Goal: Task Accomplishment & Management: Manage account settings

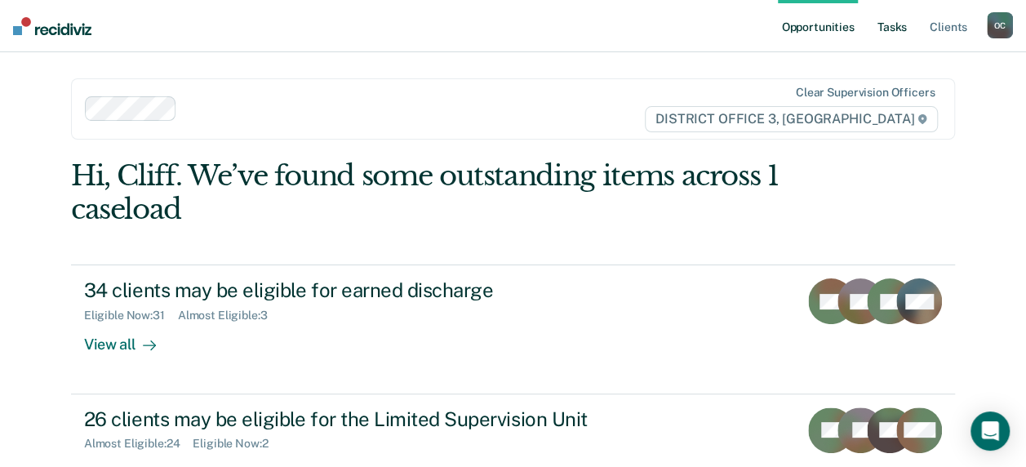
click at [899, 23] on link "Tasks" at bounding box center [892, 26] width 36 height 52
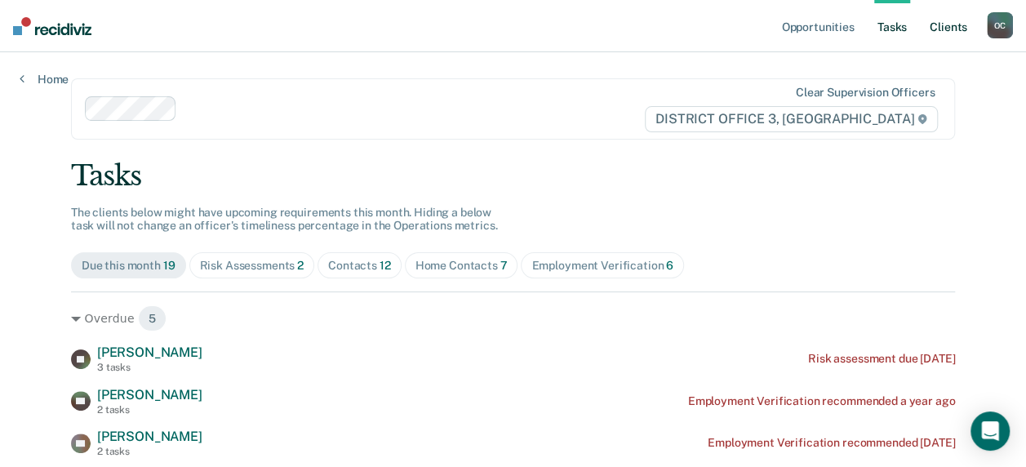
click at [948, 21] on link "Client s" at bounding box center [948, 26] width 44 height 52
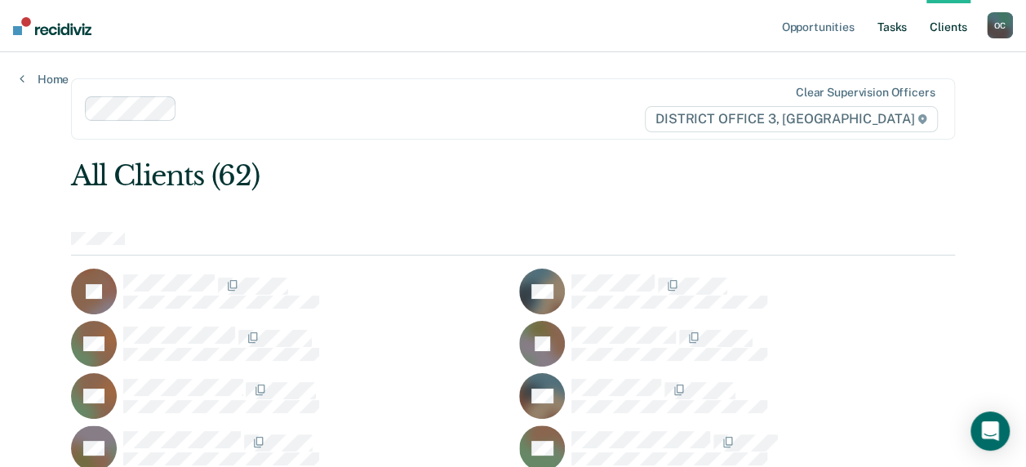
click at [889, 23] on link "Tasks" at bounding box center [892, 26] width 36 height 52
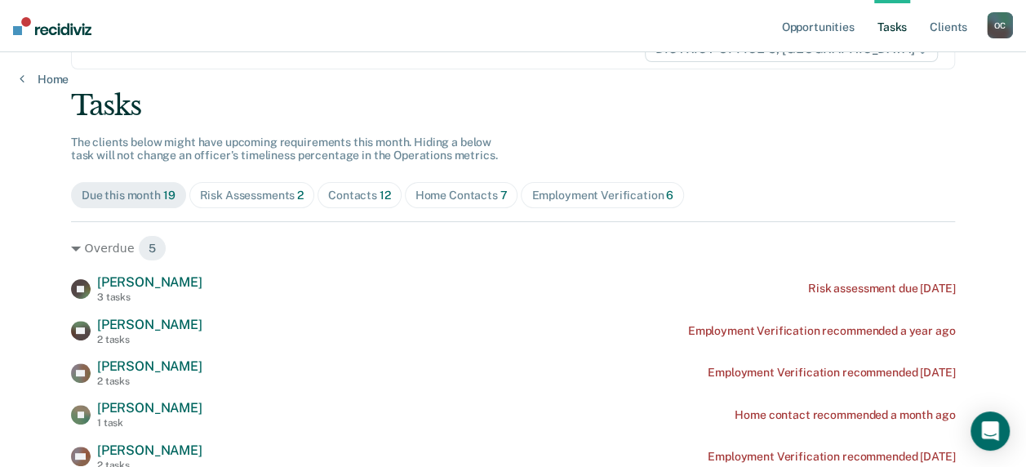
scroll to position [245, 0]
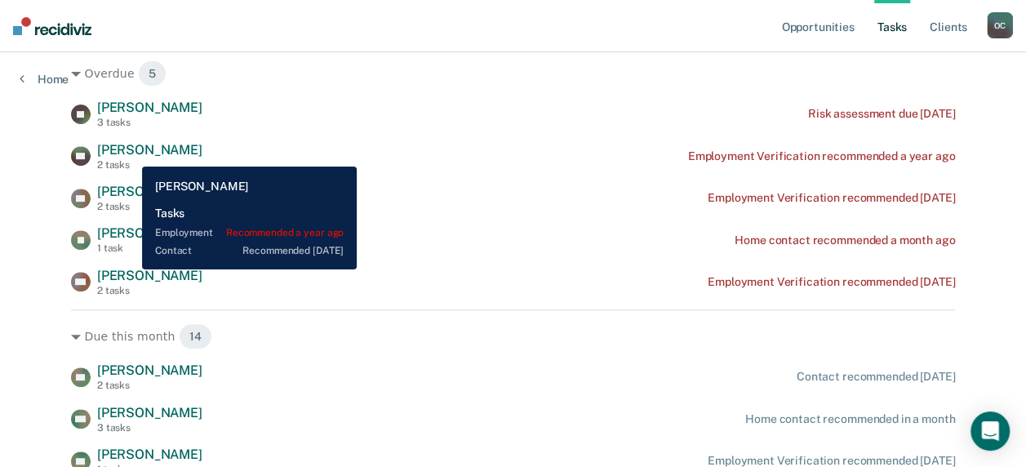
click at [130, 154] on span "[PERSON_NAME]" at bounding box center [149, 150] width 105 height 16
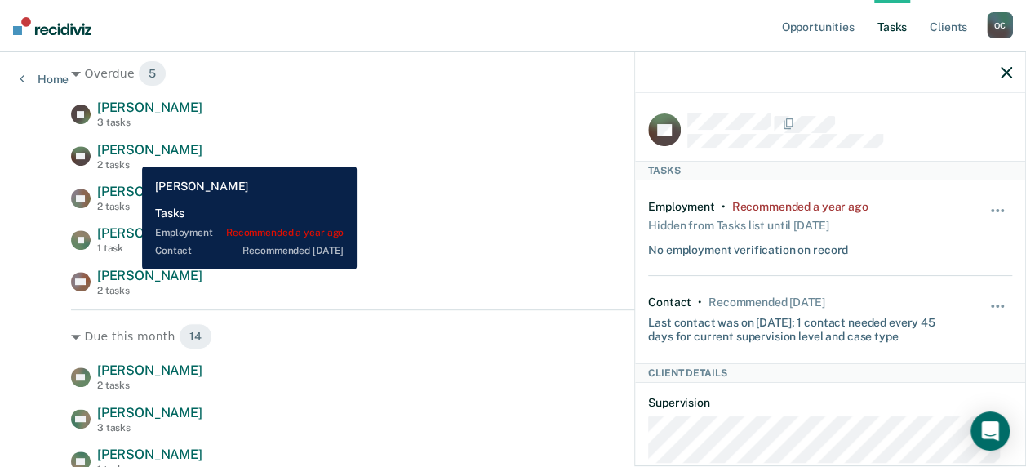
click at [130, 154] on span "[PERSON_NAME]" at bounding box center [149, 150] width 105 height 16
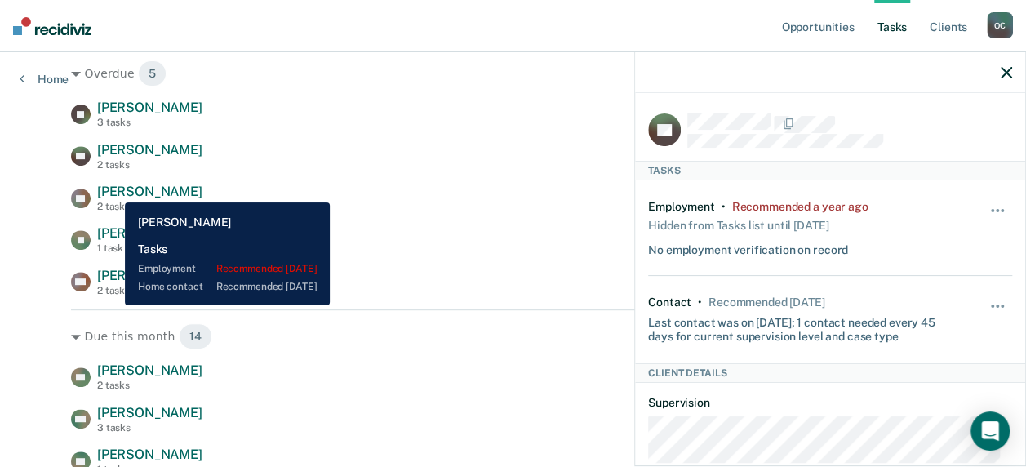
click at [111, 187] on span "[PERSON_NAME]" at bounding box center [149, 192] width 105 height 16
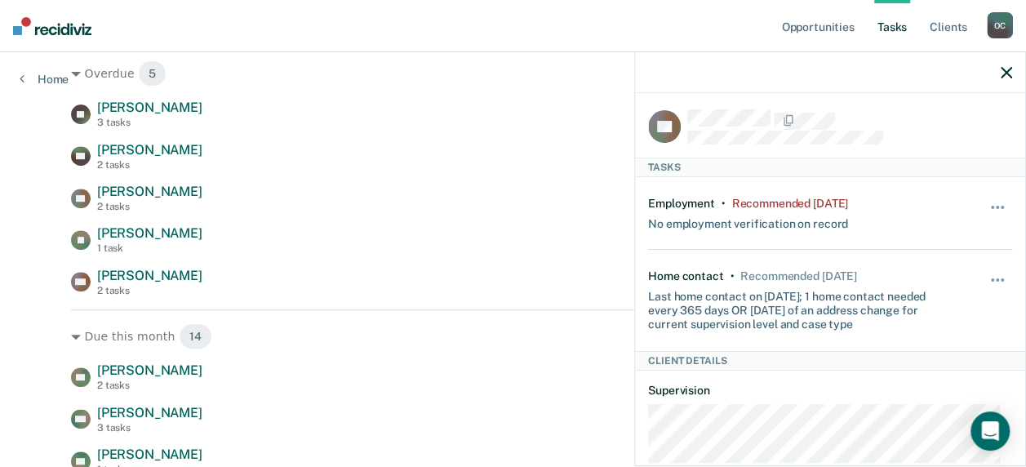
scroll to position [0, 0]
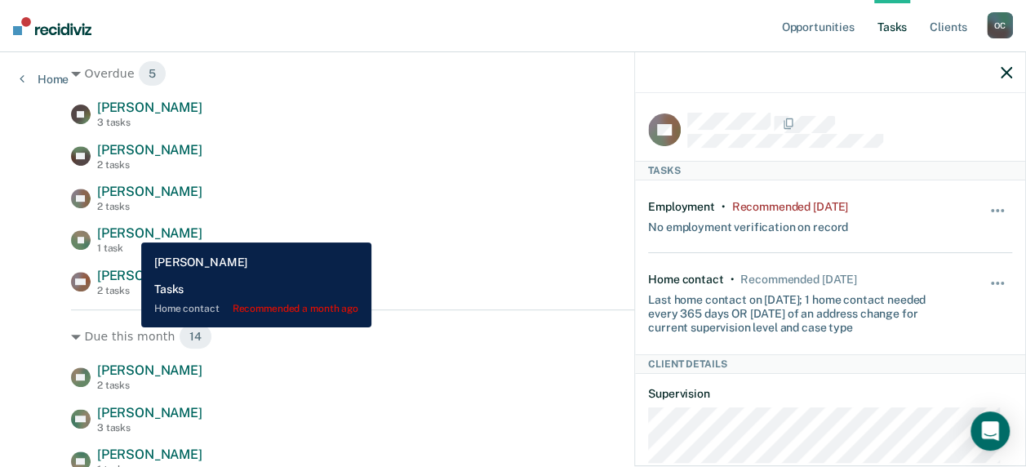
click at [129, 230] on span "[PERSON_NAME]" at bounding box center [149, 233] width 105 height 16
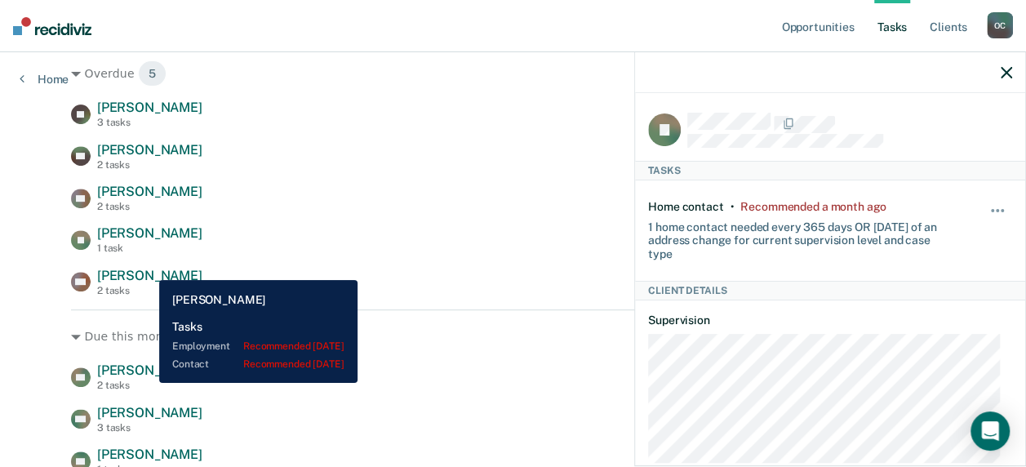
click at [147, 268] on span "[PERSON_NAME]" at bounding box center [149, 276] width 105 height 16
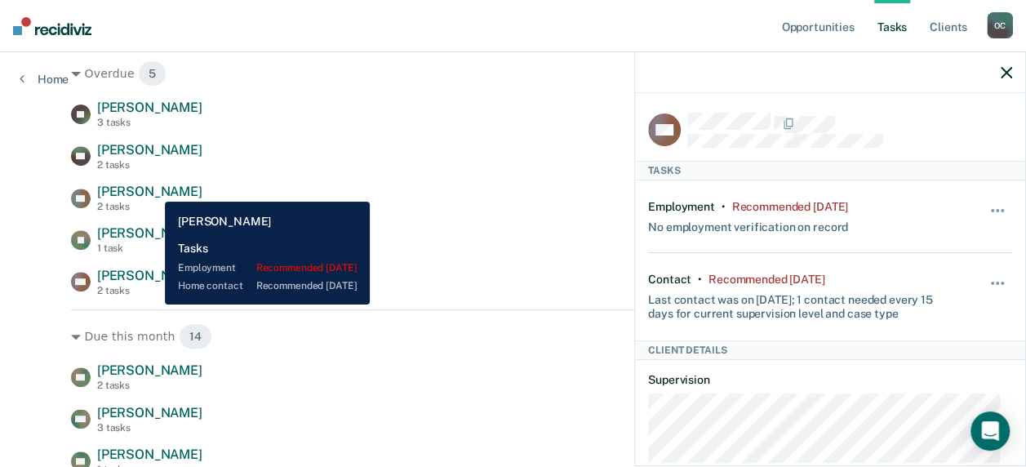
click at [153, 189] on span "[PERSON_NAME]" at bounding box center [149, 192] width 105 height 16
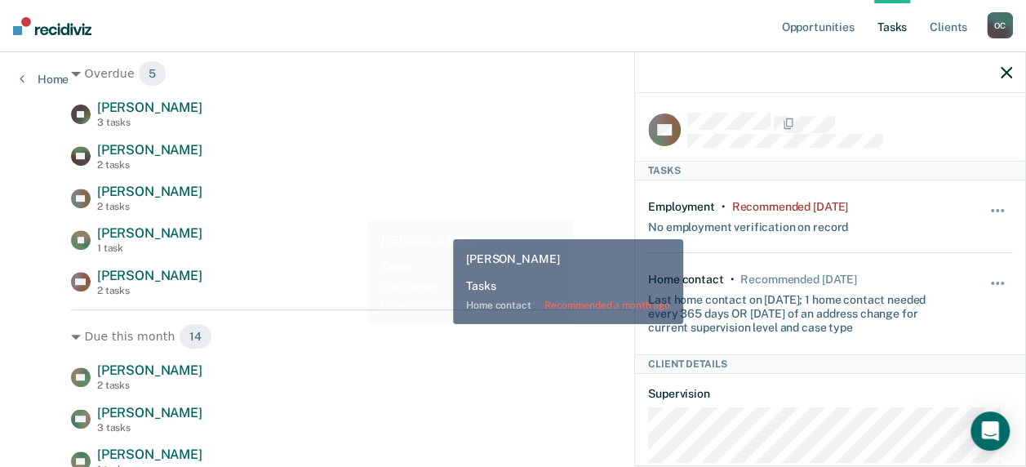
click at [441, 227] on div "[PERSON_NAME] 1 task Home contact recommended a month ago" at bounding box center [513, 239] width 884 height 29
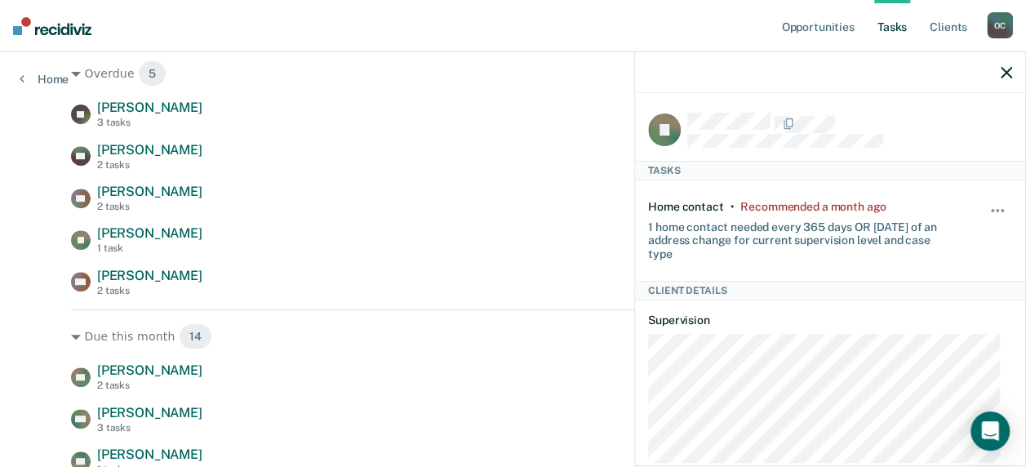
click at [1010, 65] on button "button" at bounding box center [1006, 72] width 11 height 14
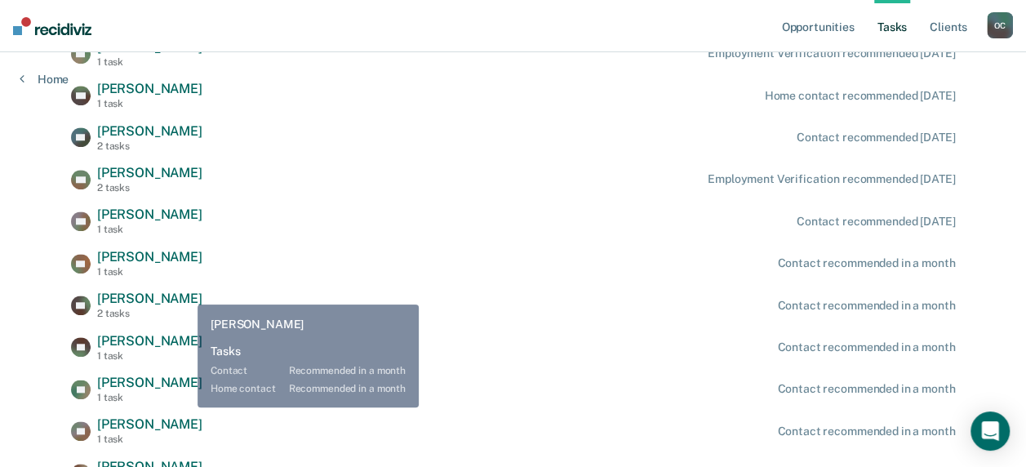
scroll to position [653, 0]
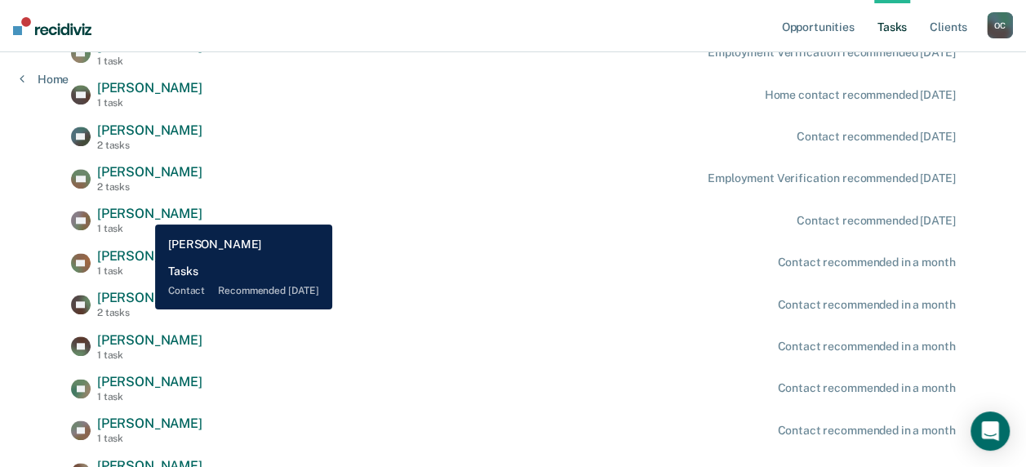
click at [143, 212] on span "[PERSON_NAME]" at bounding box center [149, 214] width 105 height 16
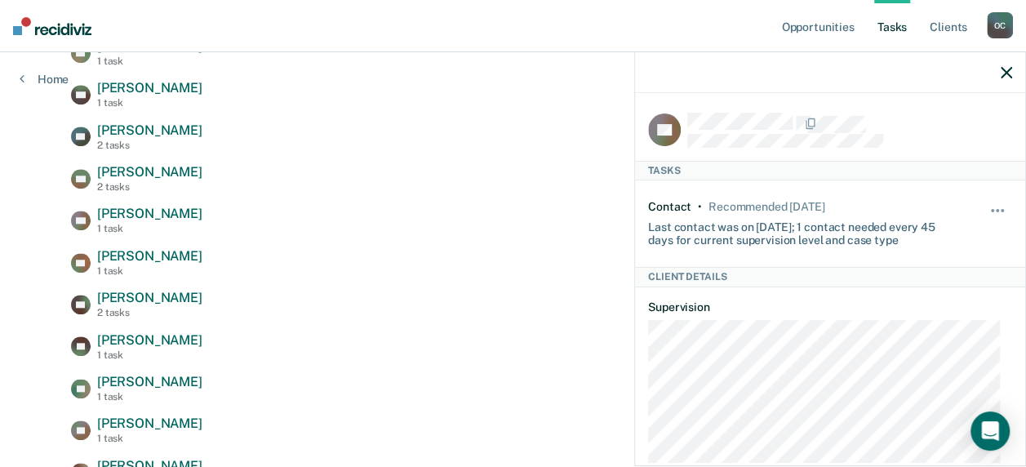
click at [1009, 67] on icon "button" at bounding box center [1006, 72] width 11 height 11
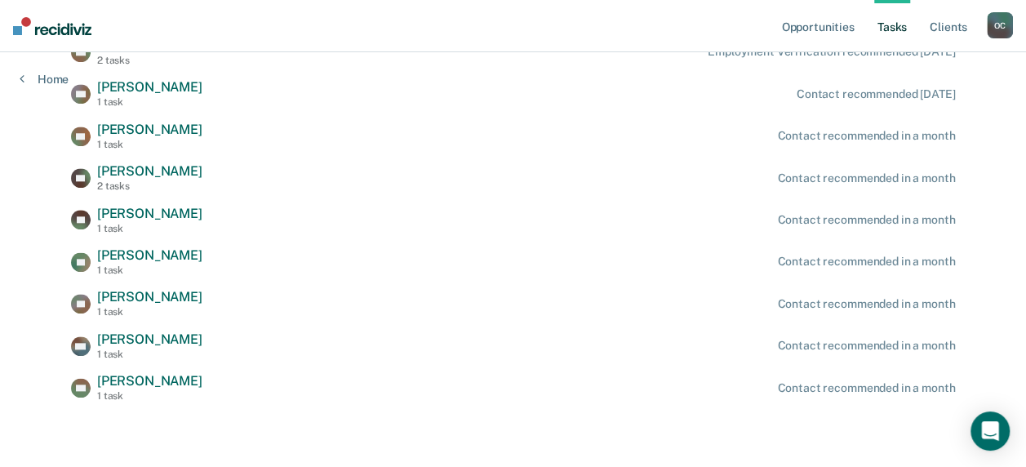
scroll to position [616, 0]
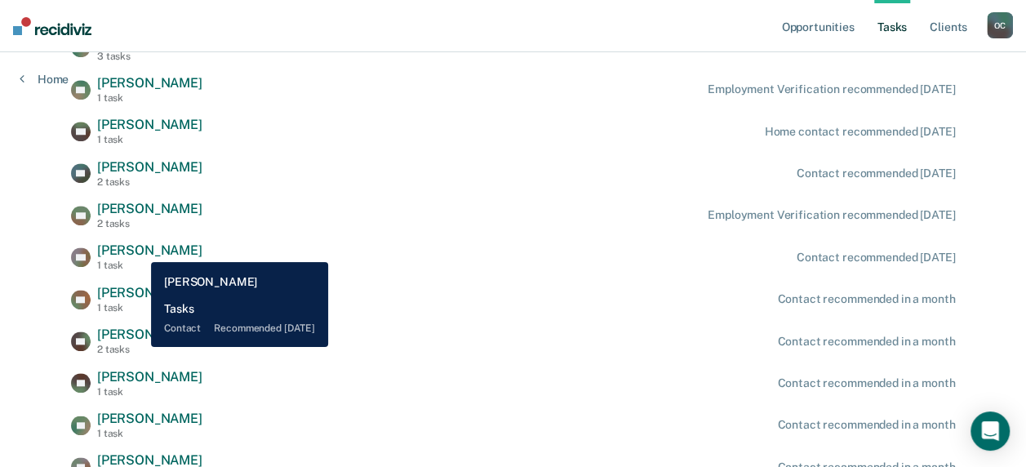
click at [139, 250] on span "[PERSON_NAME]" at bounding box center [149, 250] width 105 height 16
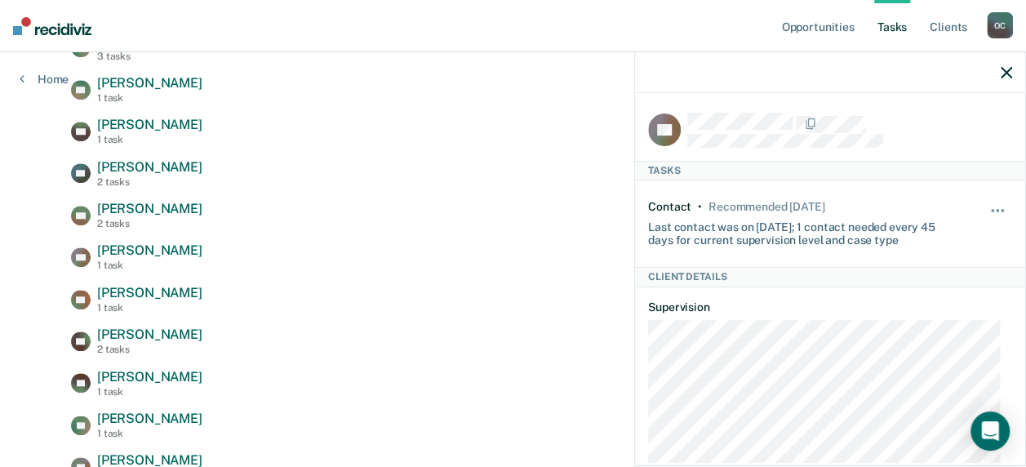
scroll to position [241, 0]
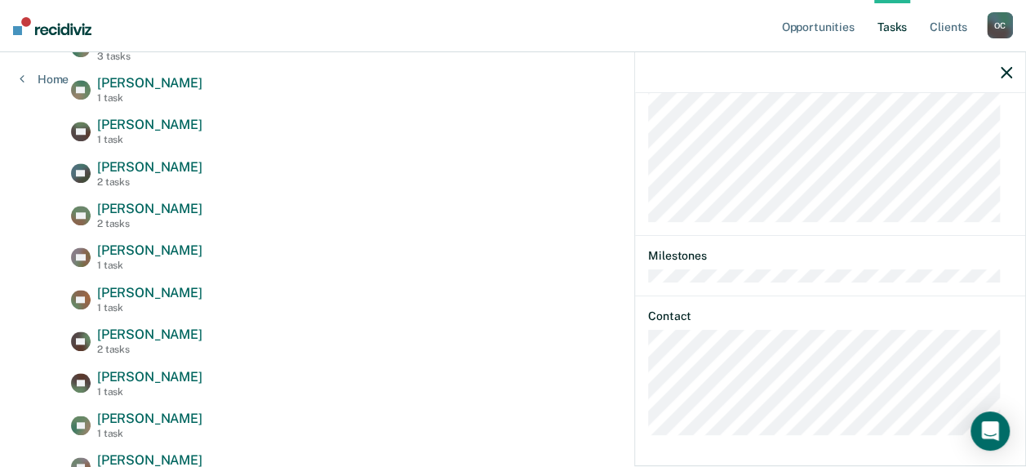
click at [643, 383] on div "CK Tasks Contact • Recommended [DATE] Last contact was on [DATE]; 1 contact nee…" at bounding box center [830, 278] width 390 height 370
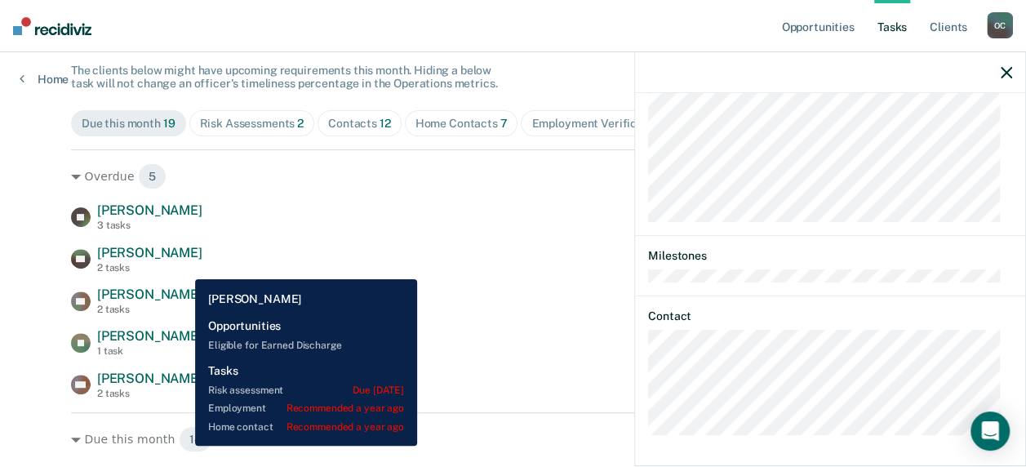
scroll to position [163, 0]
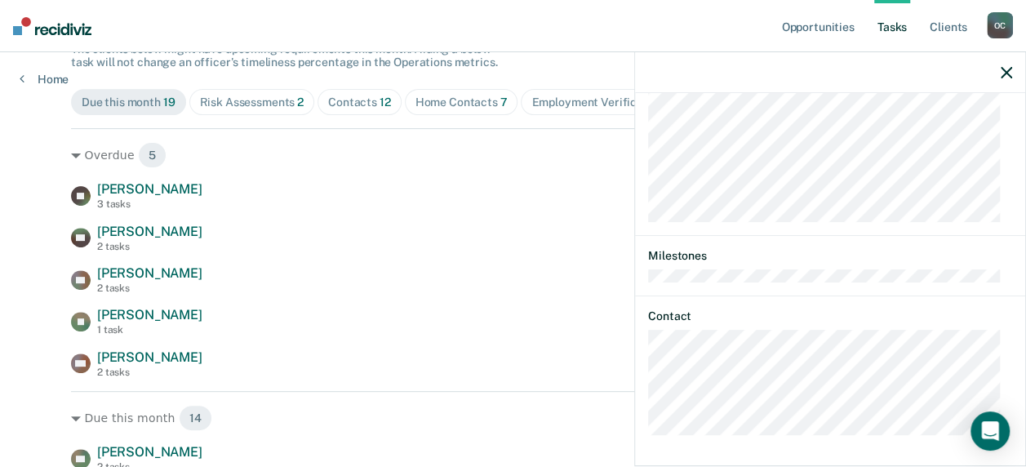
click at [1006, 69] on icon "button" at bounding box center [1006, 72] width 11 height 11
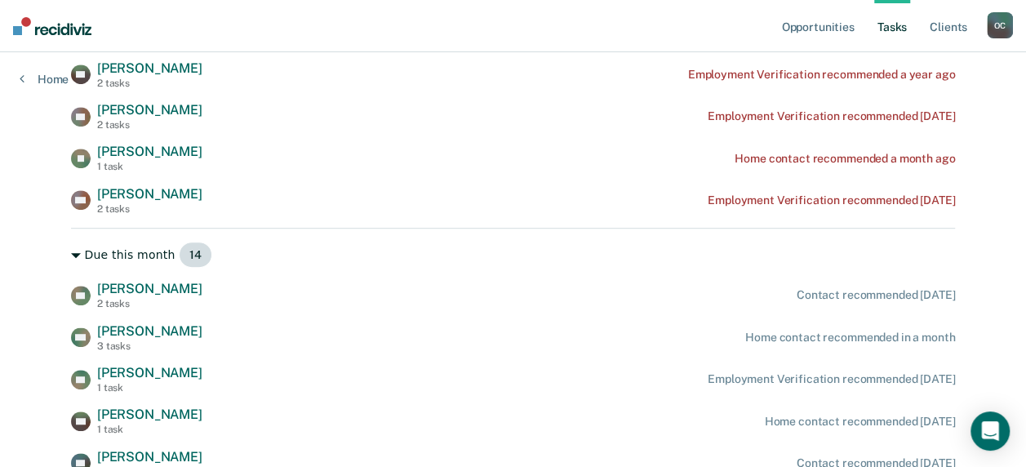
scroll to position [490, 0]
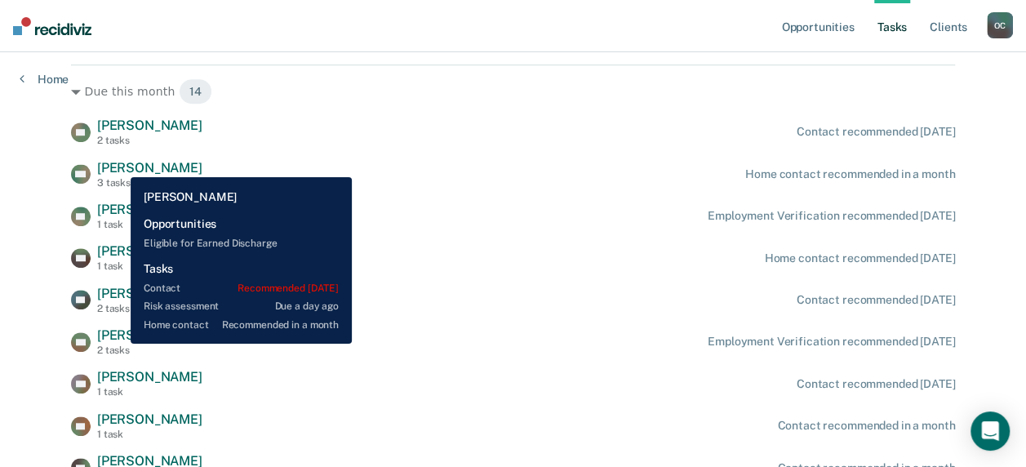
click at [118, 165] on span "[PERSON_NAME]" at bounding box center [149, 168] width 105 height 16
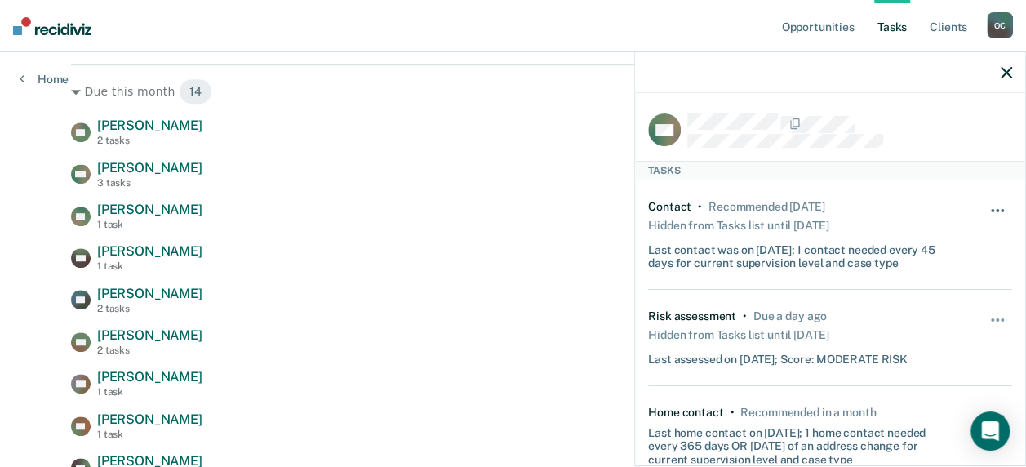
click at [996, 209] on span "button" at bounding box center [997, 210] width 3 height 3
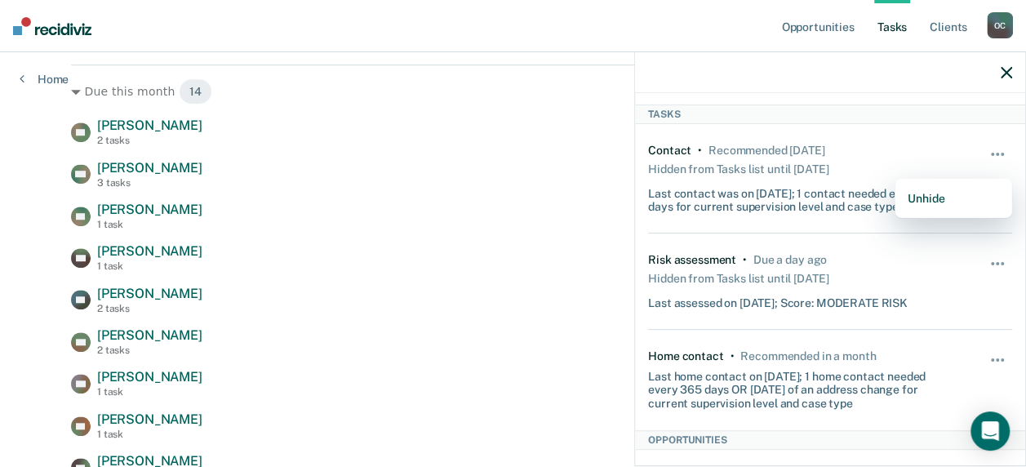
scroll to position [82, 0]
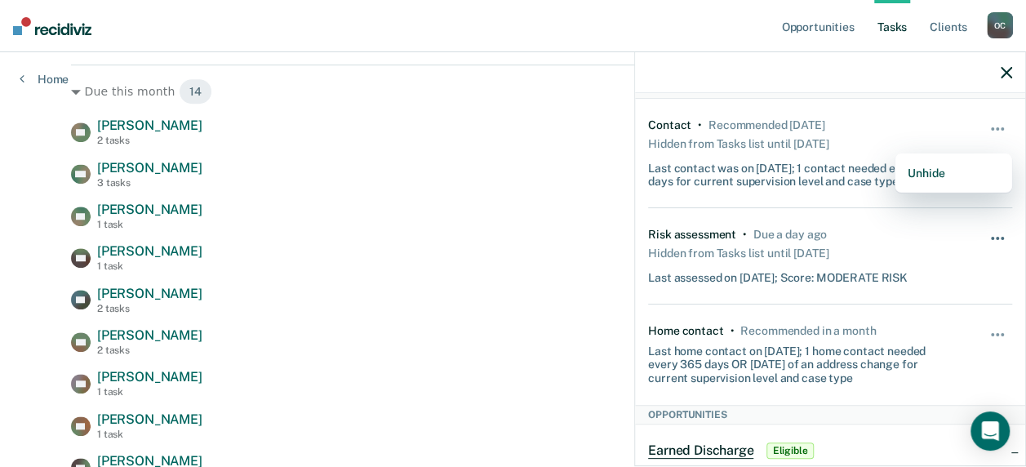
click at [1001, 237] on span "button" at bounding box center [1002, 238] width 3 height 3
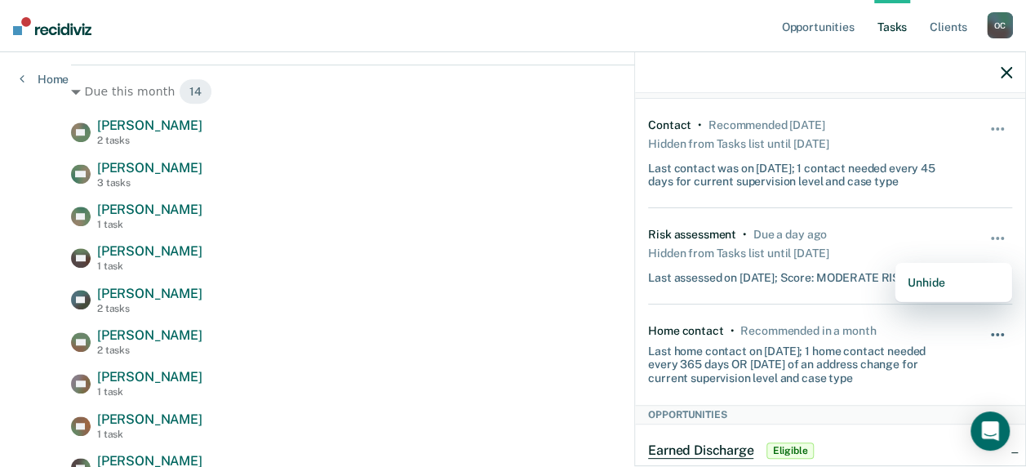
click at [992, 330] on button "button" at bounding box center [998, 343] width 28 height 26
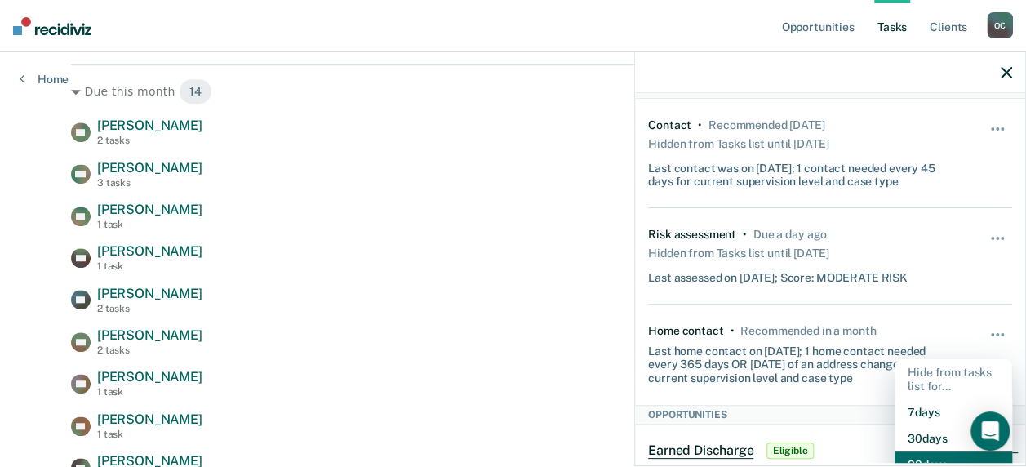
scroll to position [93, 0]
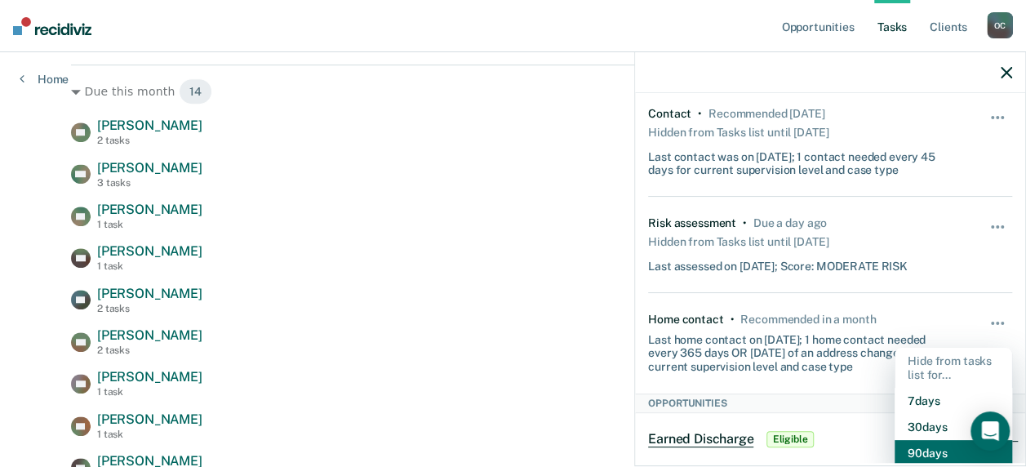
click at [922, 445] on button "90 days" at bounding box center [954, 453] width 118 height 26
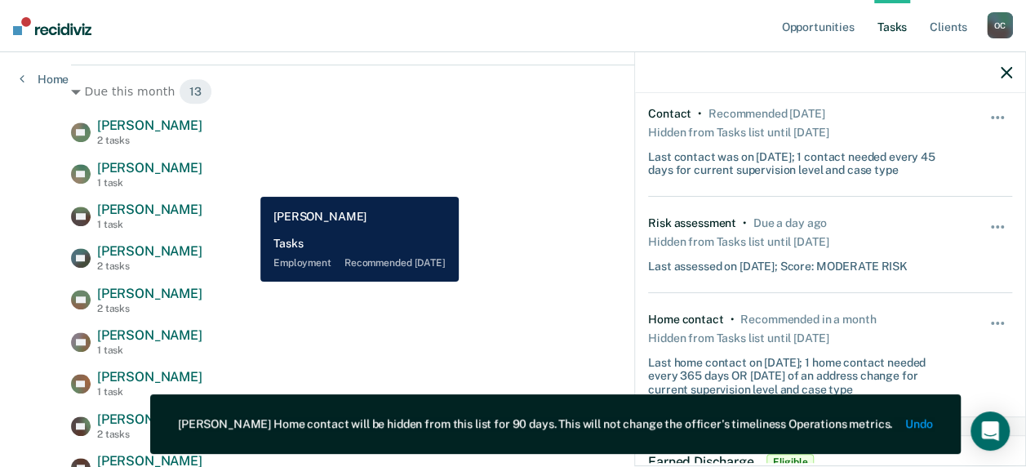
click at [251, 184] on div "XR [PERSON_NAME] 1 task Employment Verification recommended [DATE]" at bounding box center [513, 174] width 884 height 29
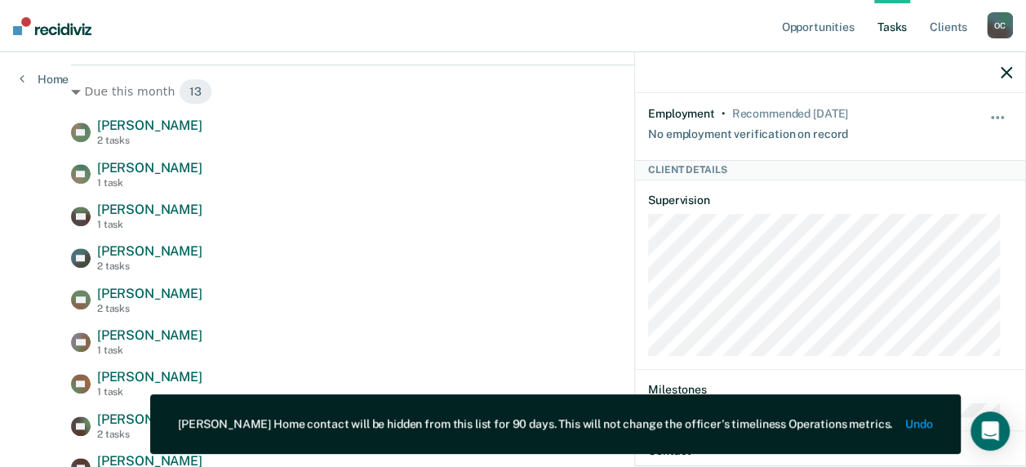
click at [187, 167] on div "XR [PERSON_NAME] 1 task Employment Verification recommended [DATE]" at bounding box center [513, 174] width 884 height 29
drag, startPoint x: 1010, startPoint y: 72, endPoint x: 1001, endPoint y: 69, distance: 9.3
click at [1010, 70] on icon "button" at bounding box center [1006, 72] width 11 height 11
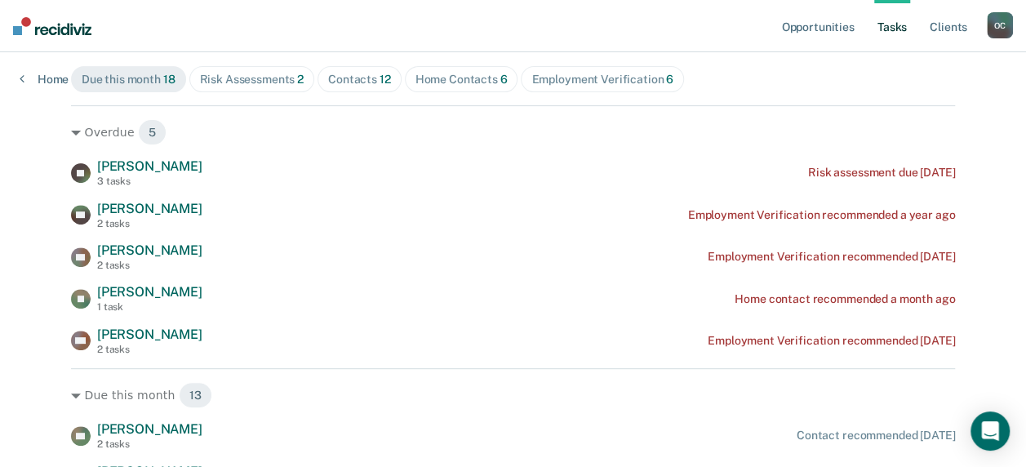
scroll to position [170, 0]
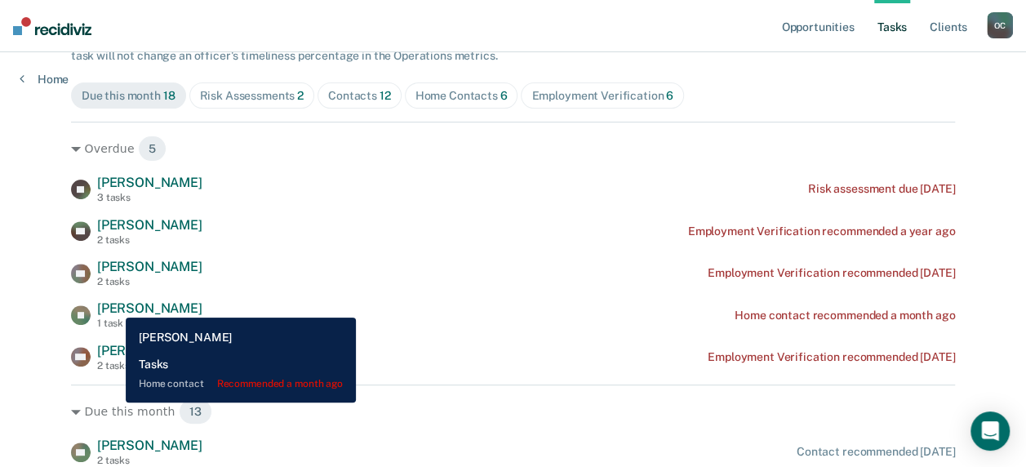
click at [113, 305] on span "[PERSON_NAME]" at bounding box center [149, 308] width 105 height 16
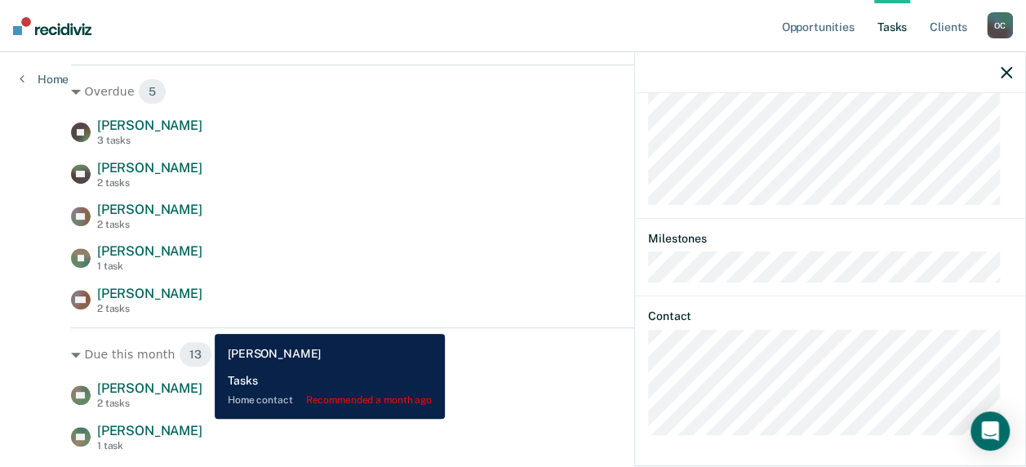
scroll to position [251, 0]
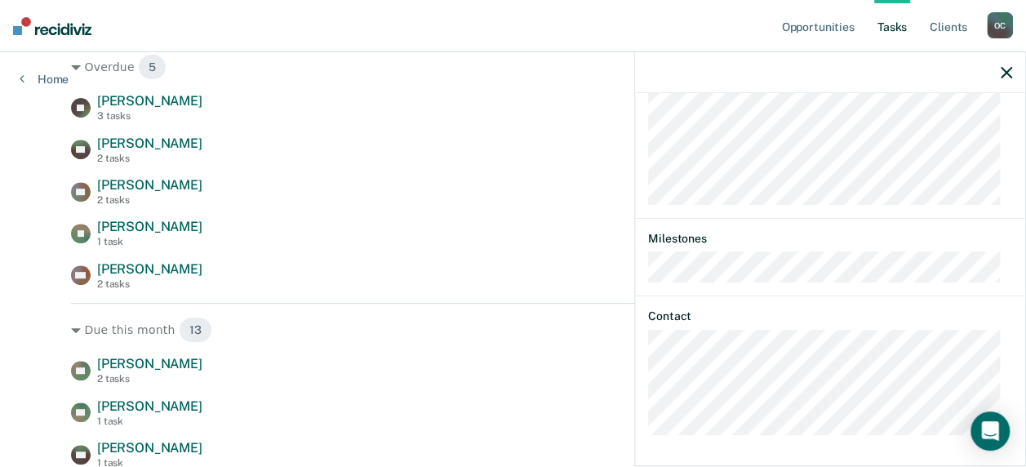
click at [1009, 79] on div at bounding box center [830, 72] width 390 height 41
click at [1006, 70] on icon "button" at bounding box center [1006, 72] width 11 height 11
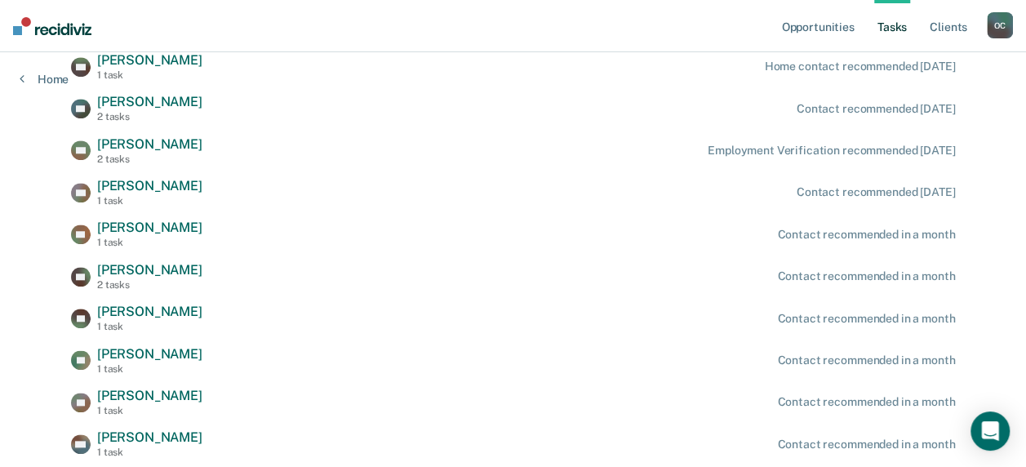
scroll to position [634, 0]
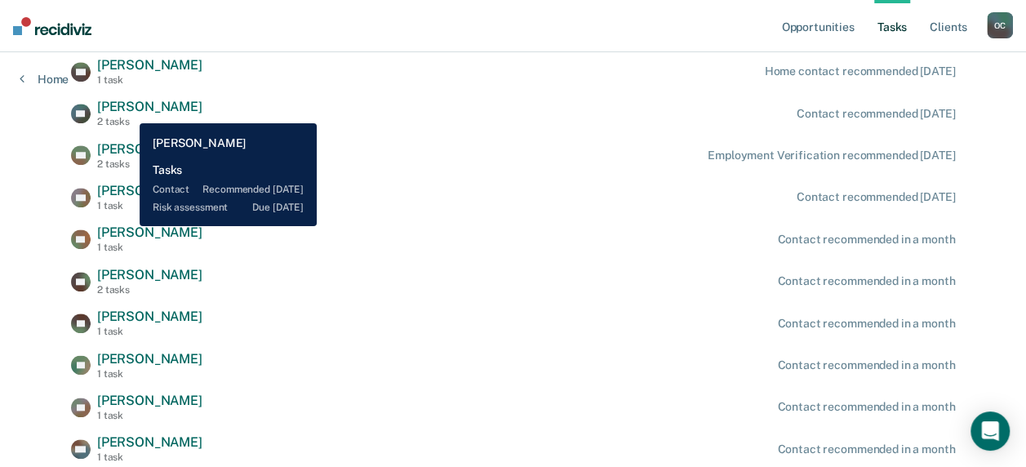
click at [127, 111] on span "[PERSON_NAME]" at bounding box center [149, 107] width 105 height 16
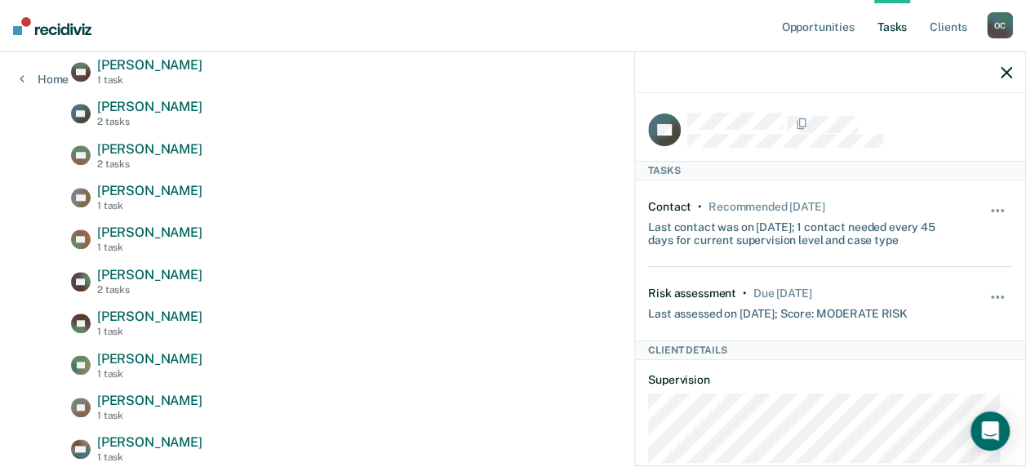
click at [1002, 73] on icon "button" at bounding box center [1006, 72] width 11 height 11
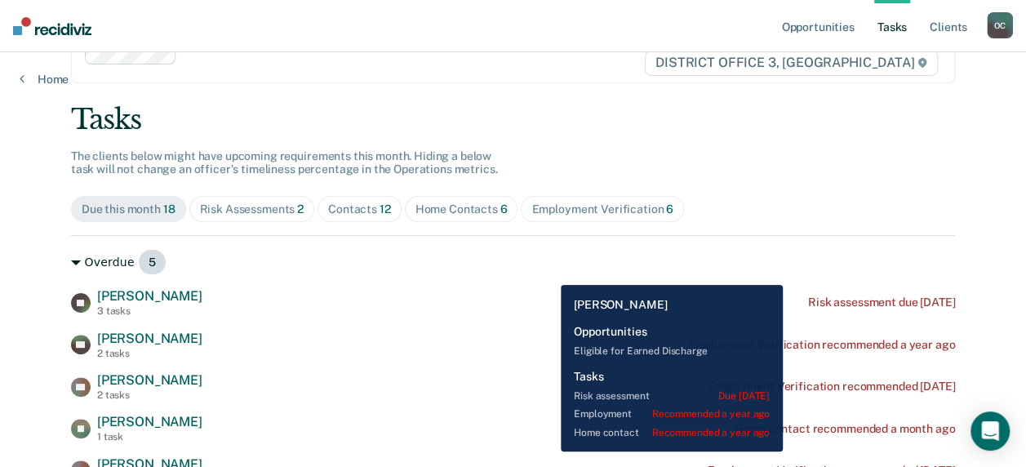
scroll to position [0, 0]
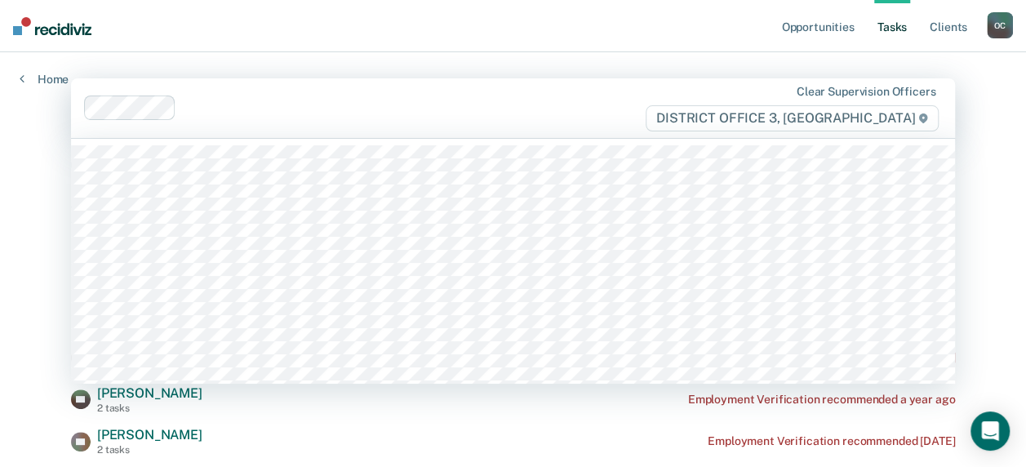
click at [557, 106] on div at bounding box center [413, 108] width 461 height 19
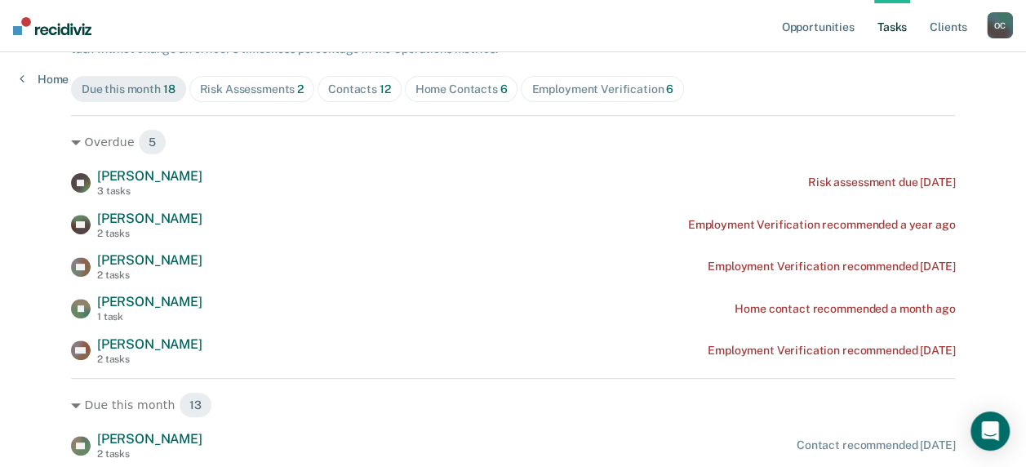
scroll to position [82, 0]
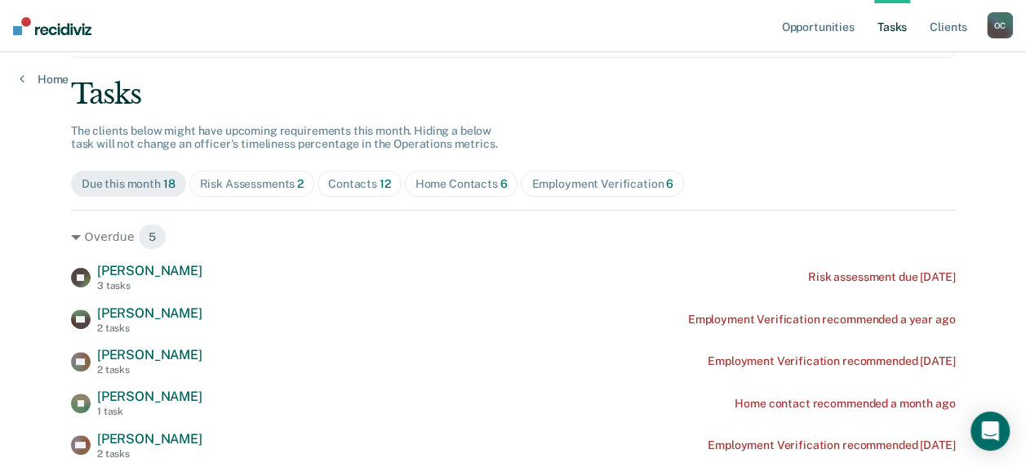
click at [253, 173] on span "Risk Assessments 2" at bounding box center [252, 184] width 126 height 26
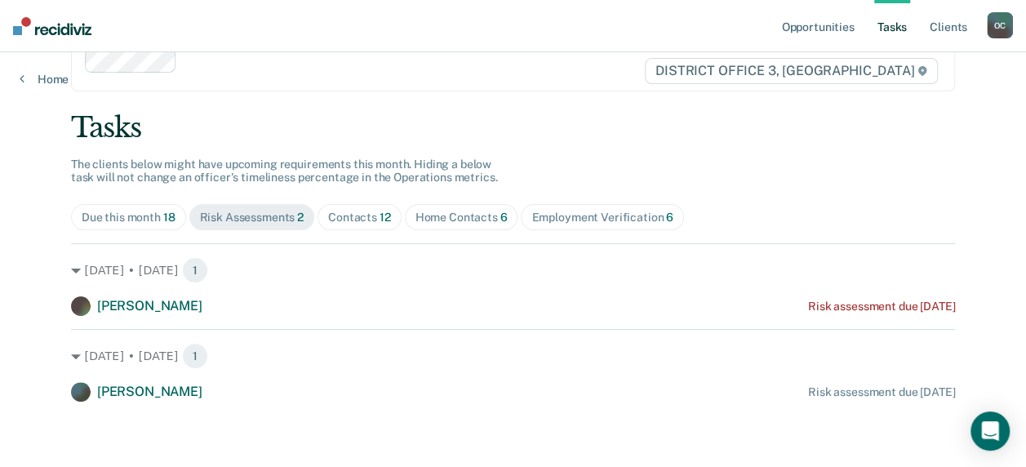
scroll to position [47, 0]
click at [149, 212] on div "Due this month 18" at bounding box center [129, 218] width 94 height 14
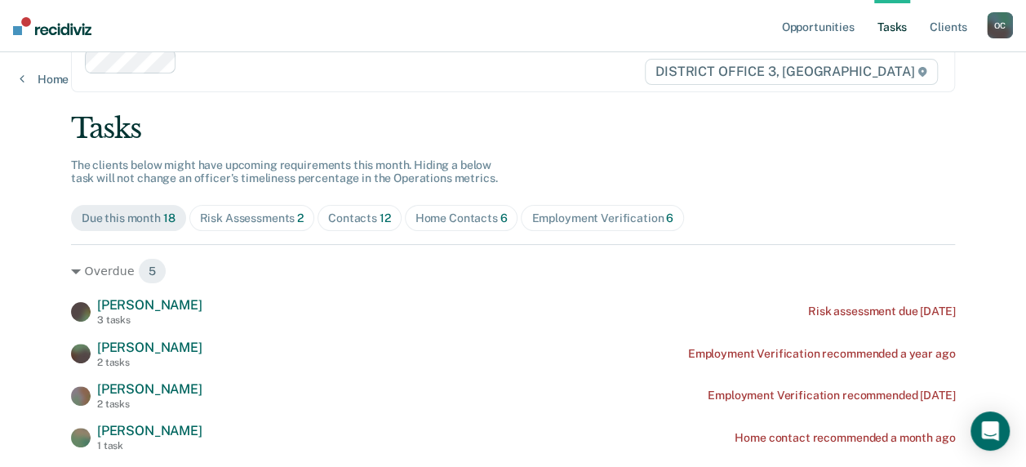
scroll to position [82, 0]
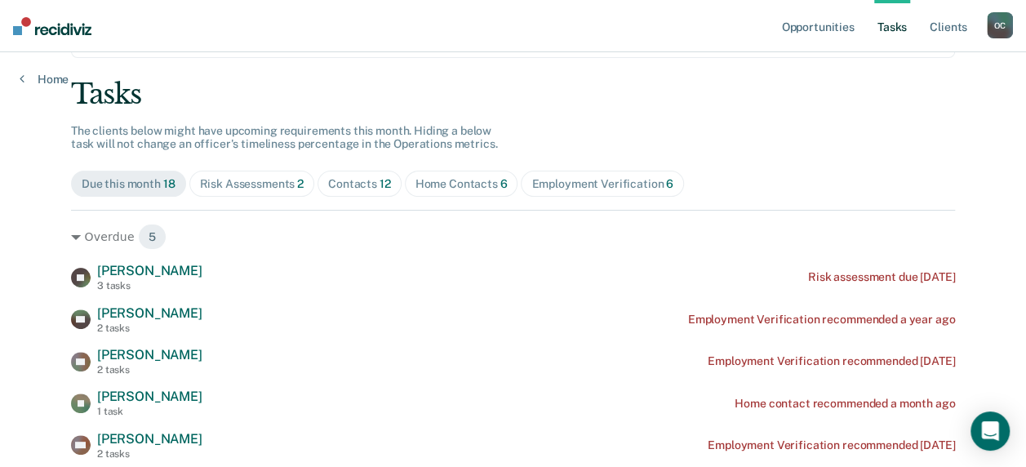
click at [460, 177] on div "Home Contacts 6" at bounding box center [461, 184] width 92 height 14
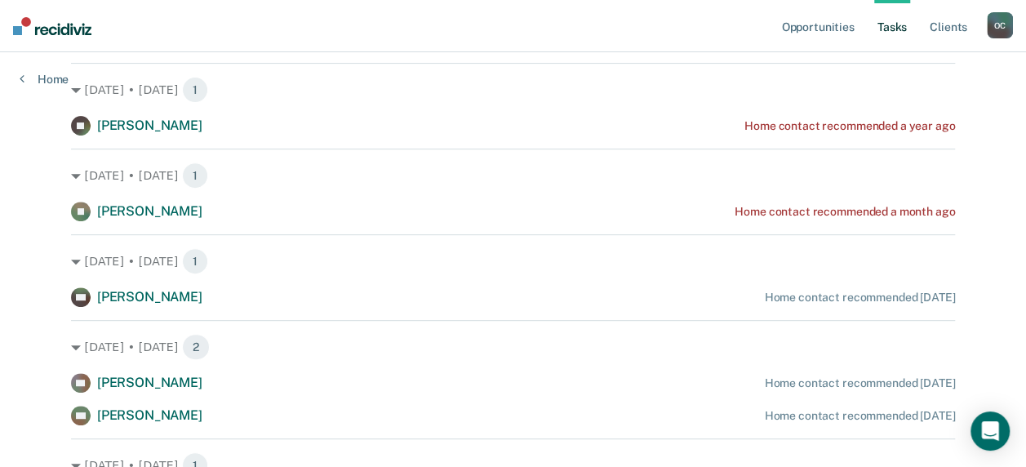
scroll to position [0, 0]
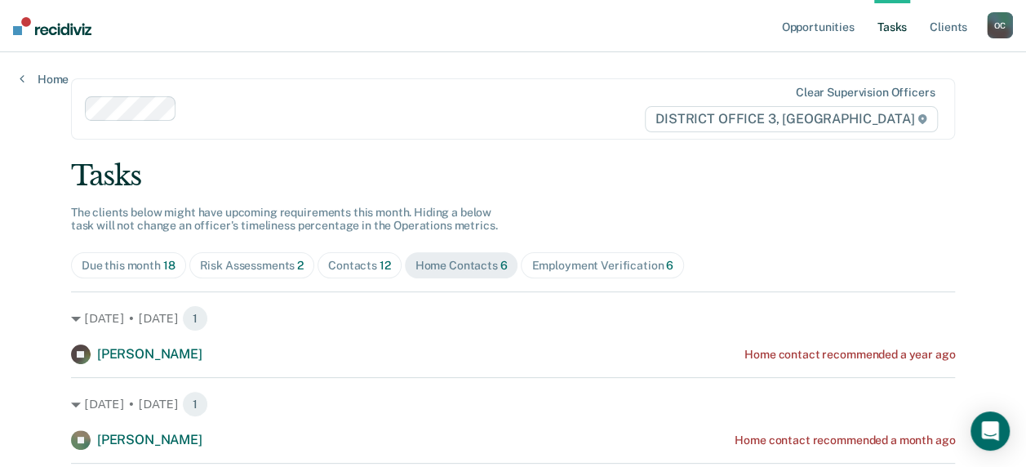
click at [135, 264] on div "Due this month 18" at bounding box center [129, 266] width 94 height 14
